Goal: Task Accomplishment & Management: Complete application form

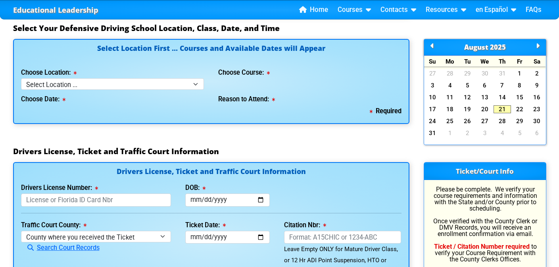
scroll to position [709, 0]
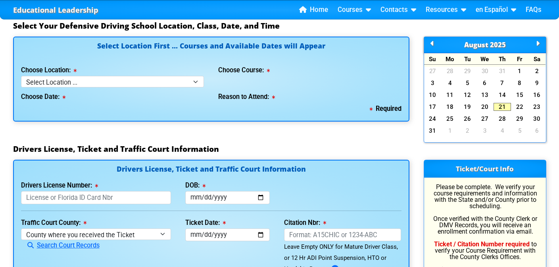
click at [538, 44] on icon at bounding box center [538, 43] width 4 height 0
click at [489, 81] on link "10" at bounding box center [484, 83] width 17 height 8
click at [486, 85] on link "10" at bounding box center [484, 83] width 17 height 8
click at [430, 43] on icon at bounding box center [432, 43] width 4 height 0
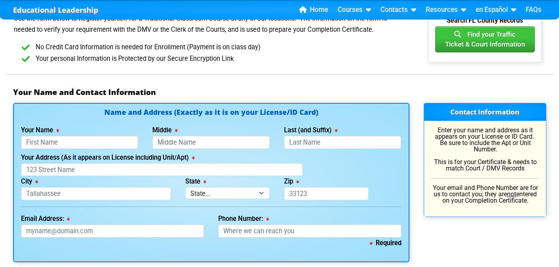
scroll to position [462, 0]
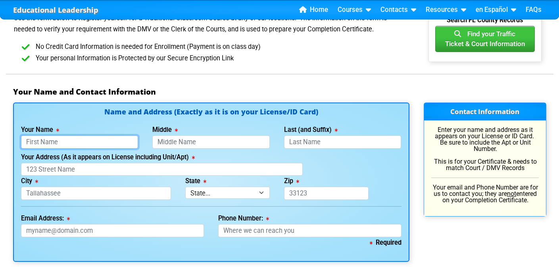
click at [79, 144] on input "Your Name" at bounding box center [79, 141] width 117 height 13
type input "[PERSON_NAME]"
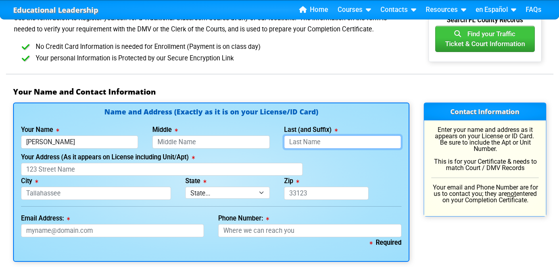
type input "[PERSON_NAME]"
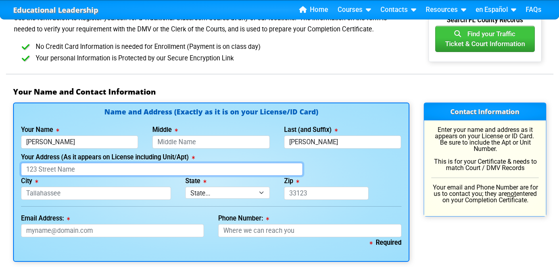
type input "1103 [PERSON_NAME] ct."
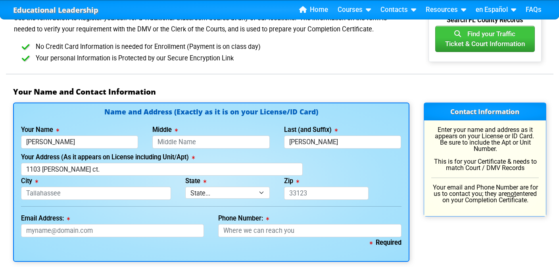
type input "celebration"
select select "{"fullName":"[US_STATE]","abbreviation":"FL","uniqueId":"1d559909-6cf0-4a4d-848…"
type input "34747"
type input "[EMAIL_ADDRESS][DOMAIN_NAME]"
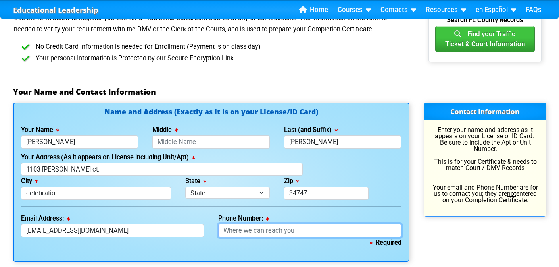
type input "4079222855"
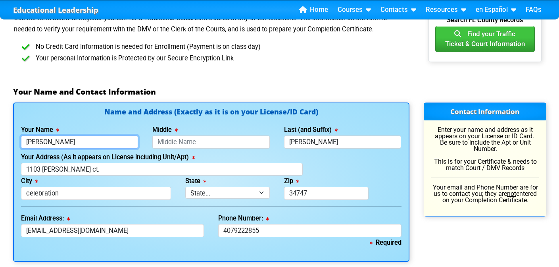
type input "[PERSON_NAME]"
type input "[PHONE_NUMBER]"
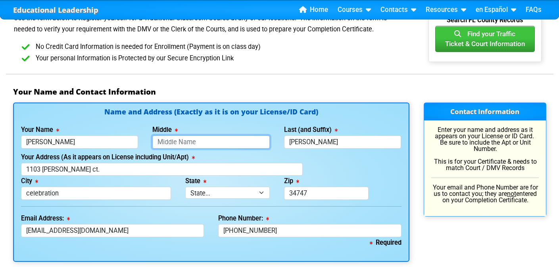
click at [179, 141] on input "Middle" at bounding box center [210, 141] width 117 height 13
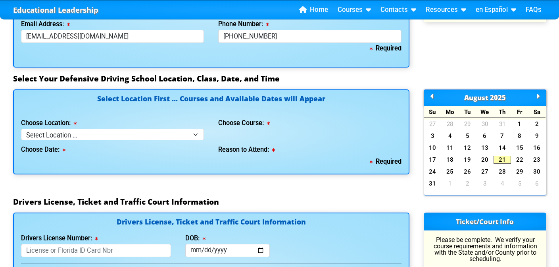
scroll to position [657, 0]
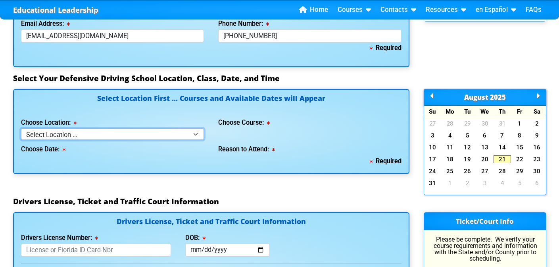
type input "[PERSON_NAME]"
click at [91, 133] on select "Select Location ... Tampa Orlando Kissimmee [GEOGRAPHIC_DATA] - en español [GEO…" at bounding box center [112, 134] width 183 height 12
select select "4"
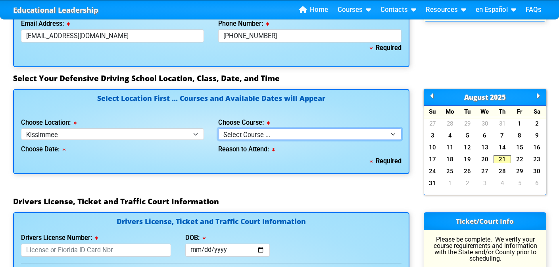
click at [318, 135] on select "Select Course ... 4 Hour BDI Class (Basic Course & TCAC) 4 Hour Under 25 Class …" at bounding box center [309, 134] width 183 height 12
select select "5"
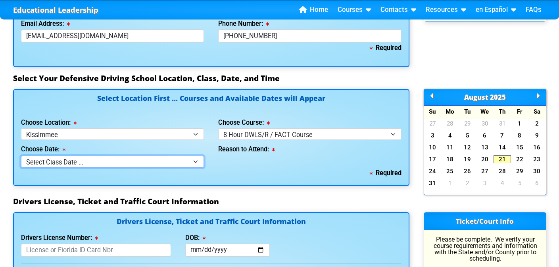
click at [40, 160] on select "Select Class Date ... [DATE] -- ([DATE] from 9:30am-6:30pm)" at bounding box center [112, 162] width 183 height 12
select select "[DATE], 11"
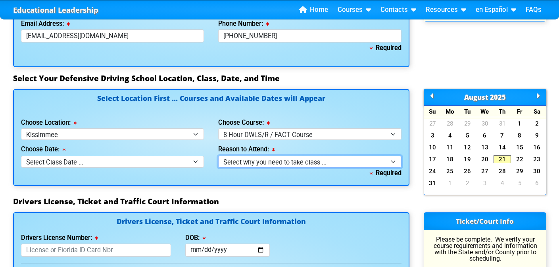
click at [290, 164] on select "Select why you need to take class ... Court Order for Driving on Suspended Lice…" at bounding box center [309, 162] width 183 height 12
select select "8 Hour DWLS/R - Court Ordered"
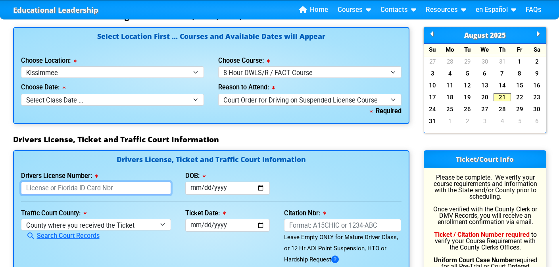
click at [63, 188] on input "Drivers License Number:" at bounding box center [96, 187] width 150 height 13
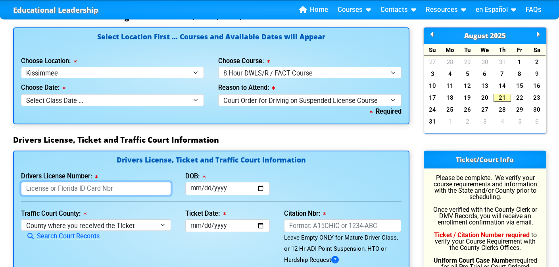
click at [63, 188] on input "Drivers License Number:" at bounding box center [96, 188] width 150 height 13
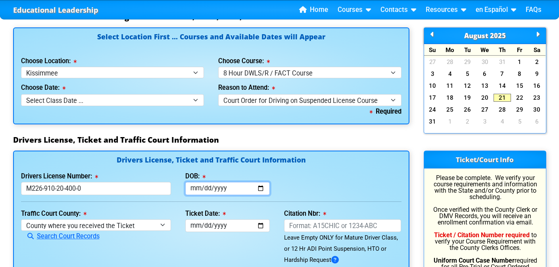
type input "M226910204000"
click at [202, 188] on input "DOB:" at bounding box center [227, 188] width 84 height 13
type input "[DATE]"
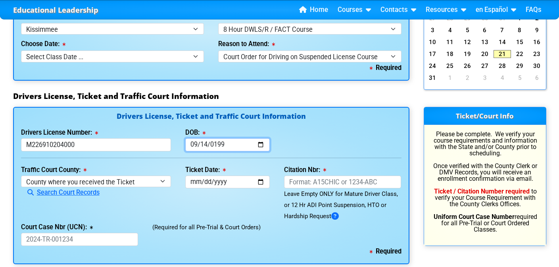
scroll to position [774, 0]
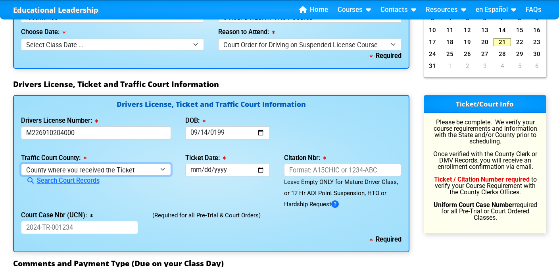
click at [120, 173] on select "County where you received the Ticket Out of State Out of State - [US_STATE] Out…" at bounding box center [96, 169] width 150 height 12
select select "{"countyName":"Osceola","state":"[US_STATE]","uniqueId":"e0d9688b-550c-4624-8ae…"
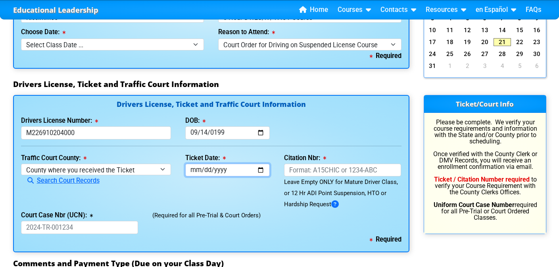
click at [227, 173] on input "Ticket Date:" at bounding box center [227, 169] width 84 height 13
type input "[DATE]"
click at [315, 175] on input "Citation Nbr:" at bounding box center [342, 169] width 117 height 13
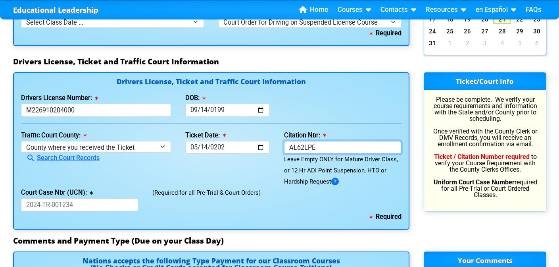
scroll to position [798, 0]
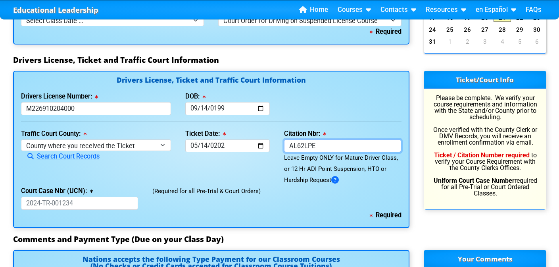
type input "AL62LPE"
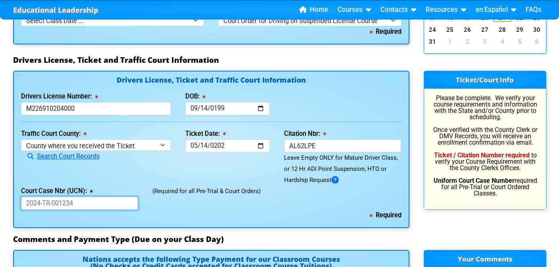
click at [96, 203] on input "Court Case Nbr (UCN):" at bounding box center [79, 202] width 117 height 13
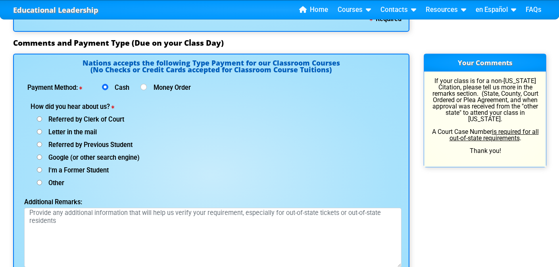
scroll to position [999, 0]
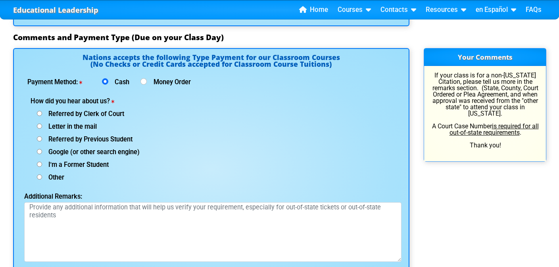
type input "2025 CT 001961"
click at [37, 116] on input "Google (or other search engine)" at bounding box center [39, 113] width 5 height 5
radio input "true"
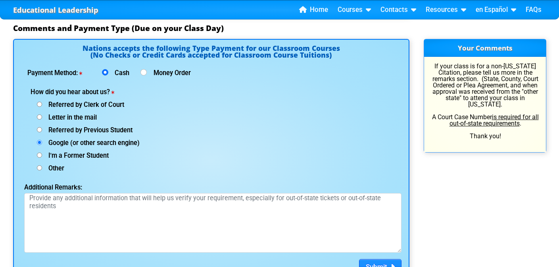
scroll to position [1008, 0]
click at [38, 107] on input "I'm a Former Student" at bounding box center [39, 104] width 5 height 5
radio input "true"
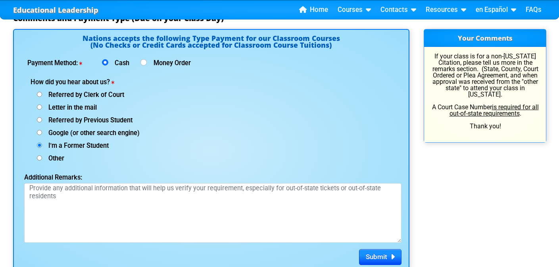
scroll to position [1018, 0]
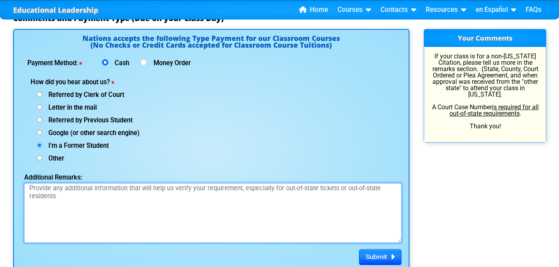
click at [62, 192] on textarea "Additional Remarks:" at bounding box center [212, 213] width 377 height 60
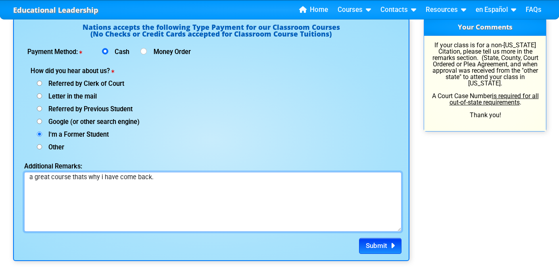
scroll to position [1033, 0]
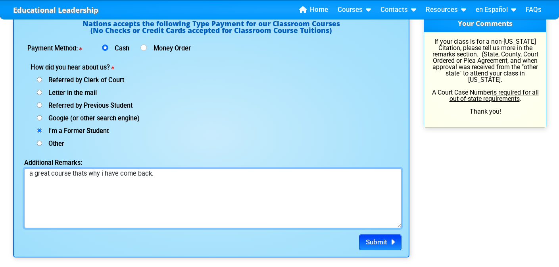
type textarea "a great course thats why i have come back."
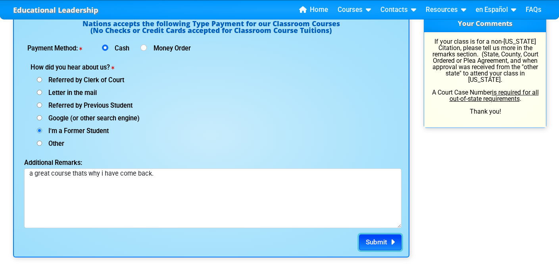
click at [396, 243] on button "Submit" at bounding box center [380, 242] width 42 height 16
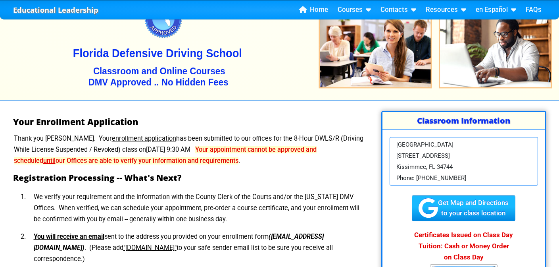
scroll to position [40, 0]
